Goal: Task Accomplishment & Management: Manage account settings

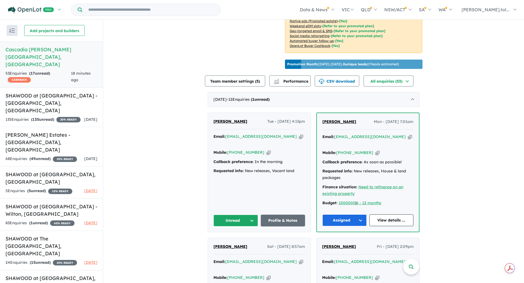
scroll to position [165, 0]
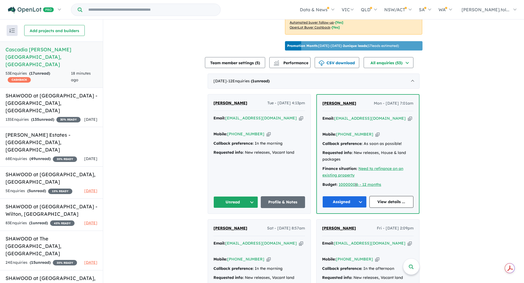
click at [243, 197] on button "Unread" at bounding box center [235, 203] width 45 height 12
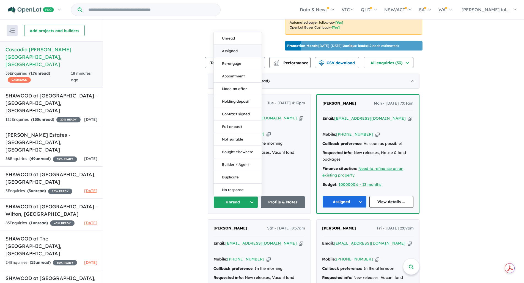
click at [250, 51] on button "Assigned" at bounding box center [238, 51] width 48 height 13
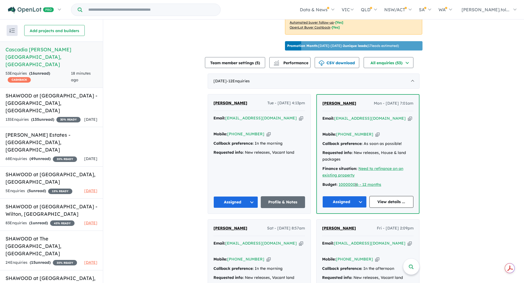
click at [299, 121] on icon "button" at bounding box center [301, 118] width 4 height 6
drag, startPoint x: 220, startPoint y: 108, endPoint x: 208, endPoint y: 107, distance: 11.6
click at [209, 108] on div "[PERSON_NAME] Tue - [DATE] 4:13pm Email: [EMAIL_ADDRESS][DOMAIN_NAME] Copied! M…" at bounding box center [259, 154] width 103 height 119
copy span "[PERSON_NAME]"
click at [266, 135] on icon "button" at bounding box center [268, 134] width 4 height 6
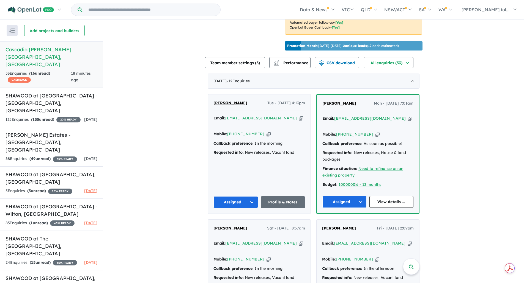
copy span "[PERSON_NAME]"
drag, startPoint x: 295, startPoint y: 153, endPoint x: 190, endPoint y: 143, distance: 104.6
copy div "Callback preference: In the morning Requested info: New releases, Vacant land"
